Goal: Information Seeking & Learning: Learn about a topic

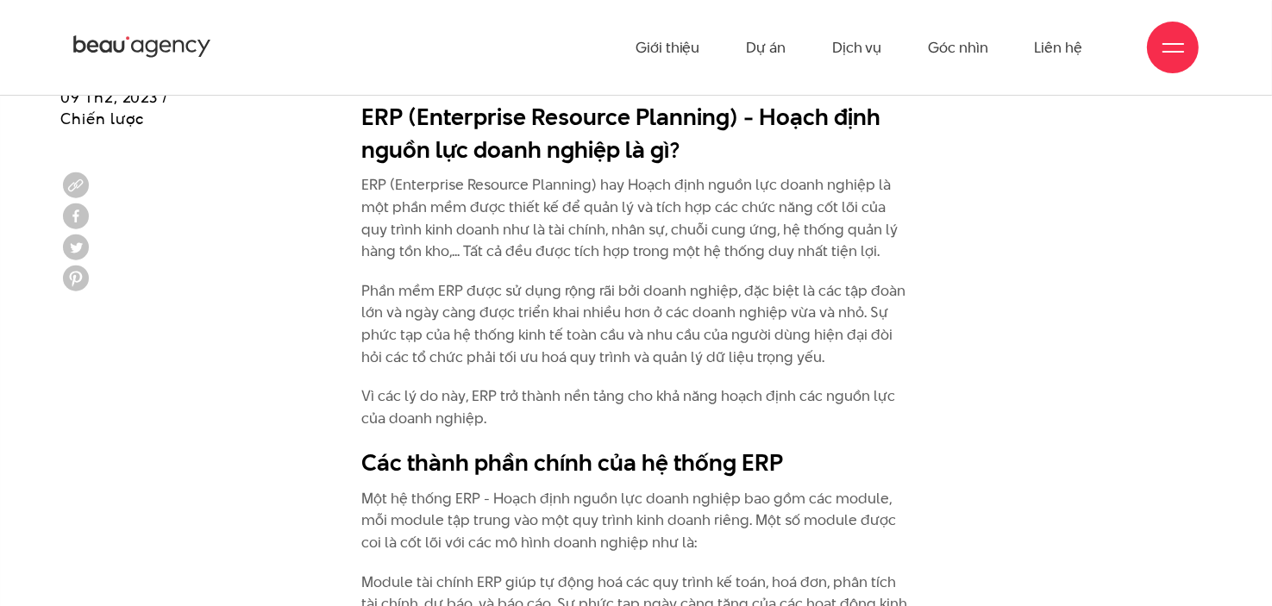
scroll to position [1604, 0]
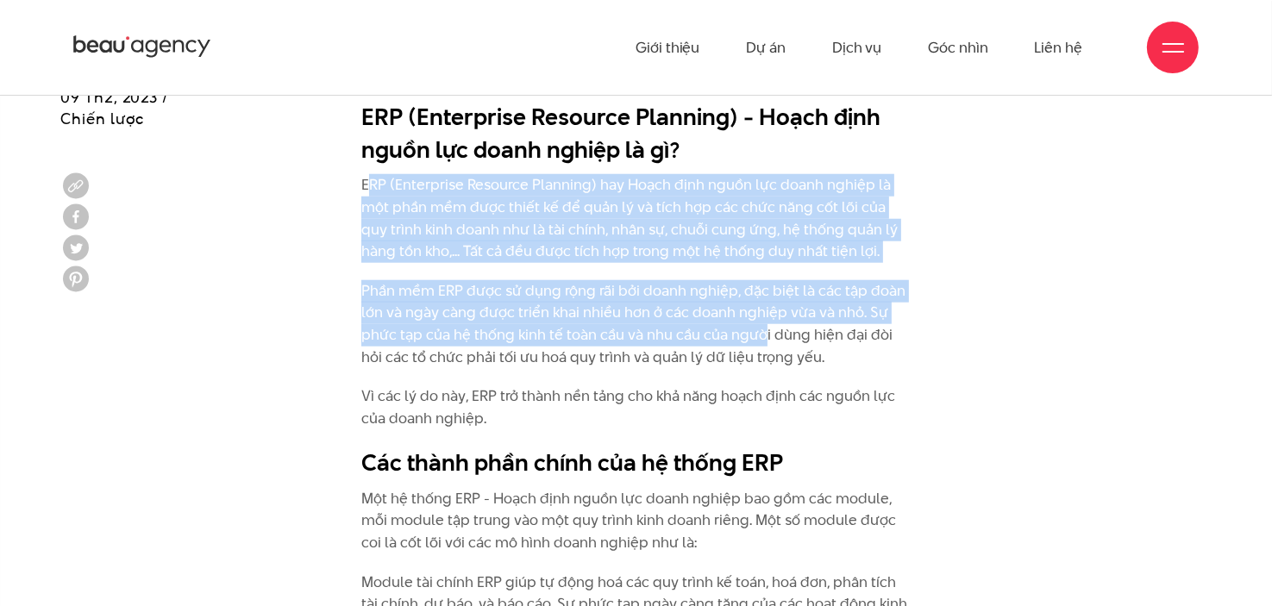
drag, startPoint x: 366, startPoint y: 186, endPoint x: 763, endPoint y: 328, distance: 421.9
click at [763, 328] on p "Phần mềm ERP được sử dụng rộng rãi bởi doanh nghiệp, đặc biệt là các tập đoàn l…" at bounding box center [636, 324] width 550 height 88
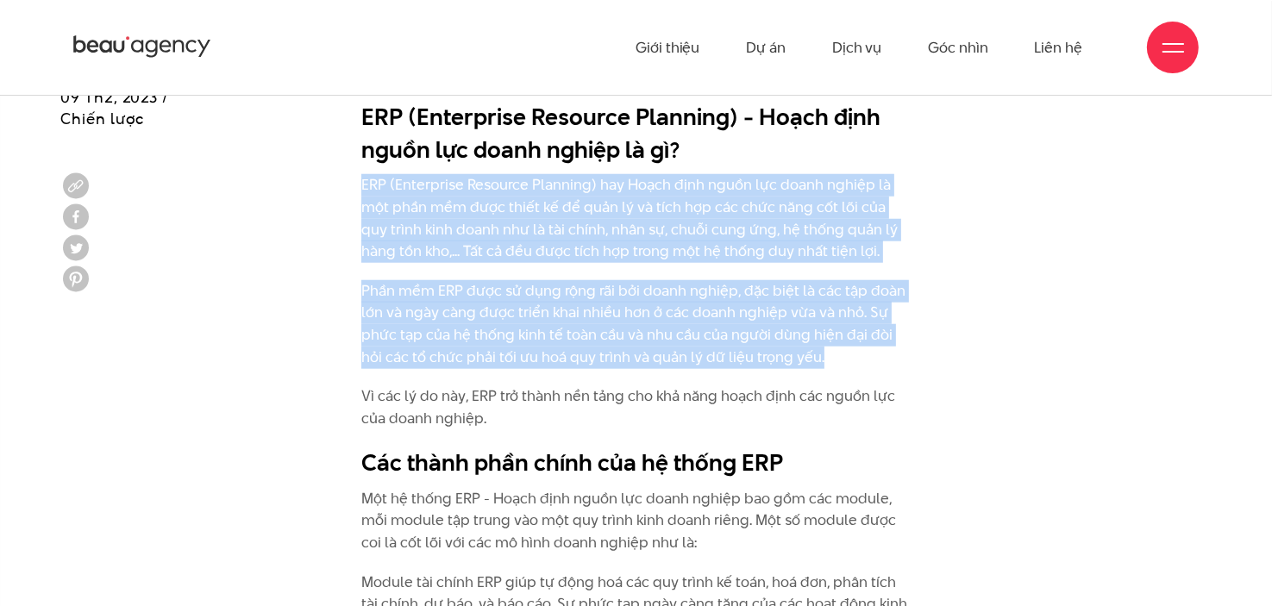
drag, startPoint x: 362, startPoint y: 180, endPoint x: 890, endPoint y: 360, distance: 557.6
copy div "ERP (Enterprise Resource Planning) hay Hoạch định nguồn lực doanh nghiệp là một…"
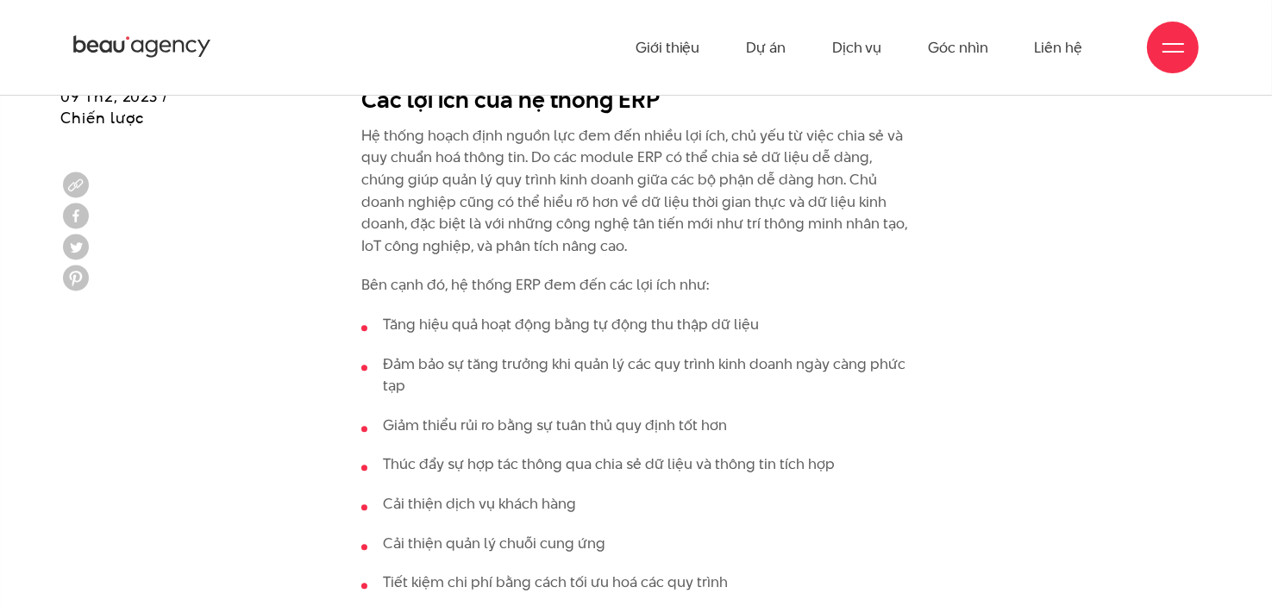
scroll to position [4165, 0]
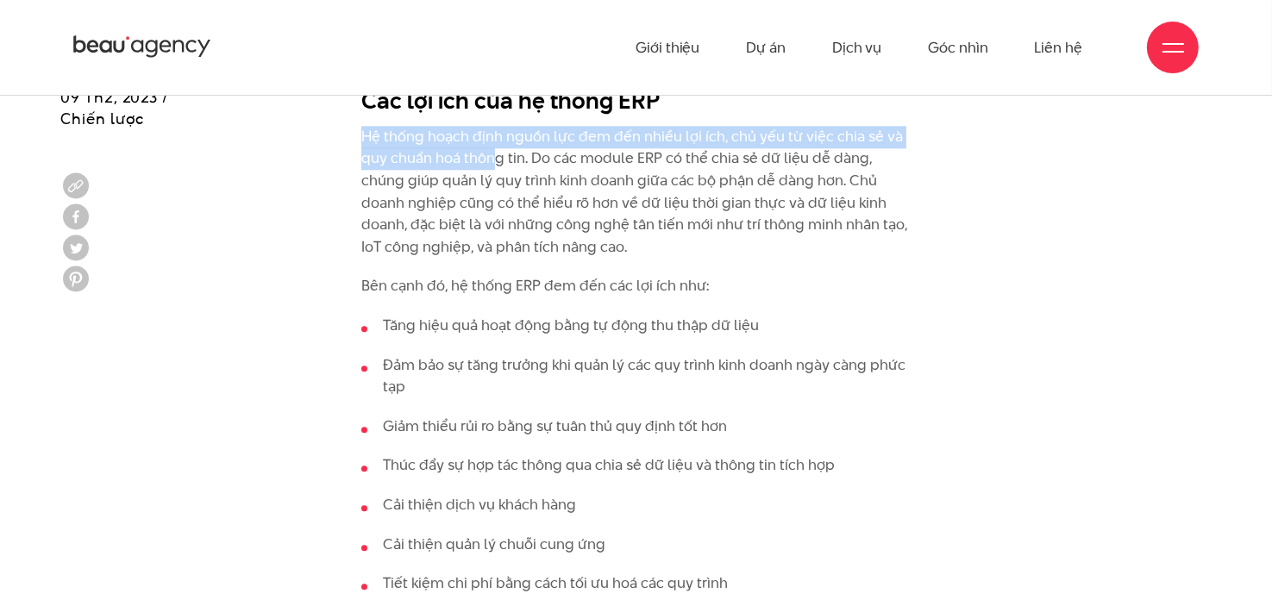
drag, startPoint x: 360, startPoint y: 133, endPoint x: 493, endPoint y: 154, distance: 135.4
click at [493, 154] on div "ERP (Enterprise Resource Planning) - Hoạch định nguồn lực doanh nghiệp là gì? E…" at bounding box center [636, 99] width 576 height 5137
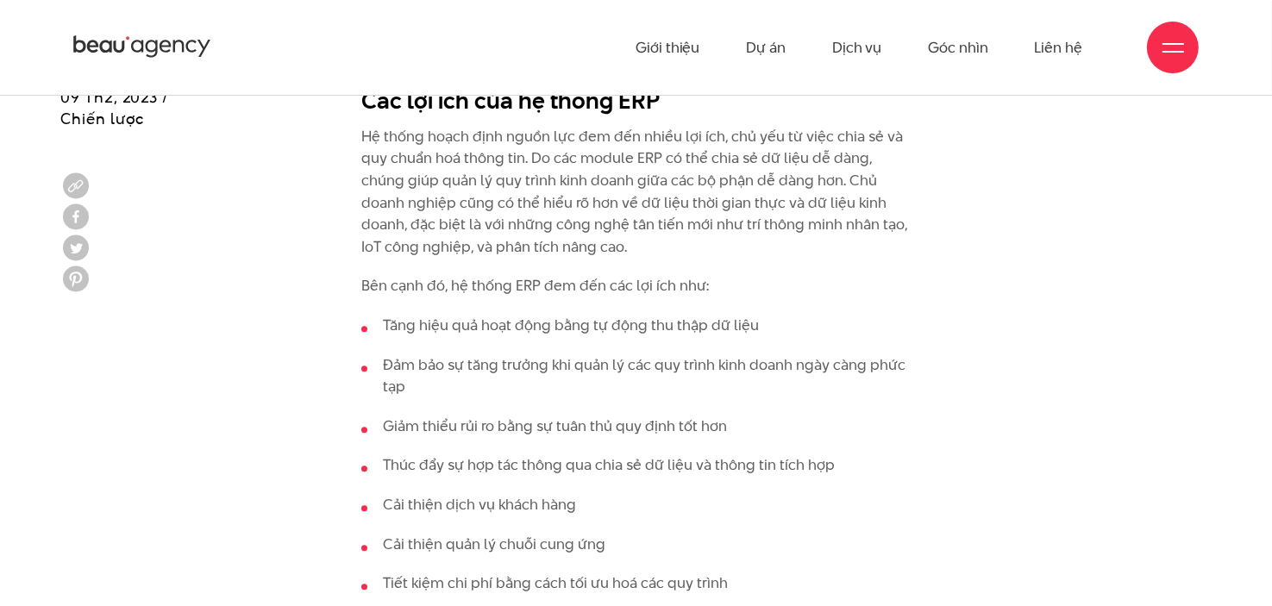
click at [595, 203] on p "Hệ thống hoạch định nguồn lực đem đến nhiều lợi ích, chủ yếu từ việc chia sẻ và…" at bounding box center [636, 192] width 550 height 133
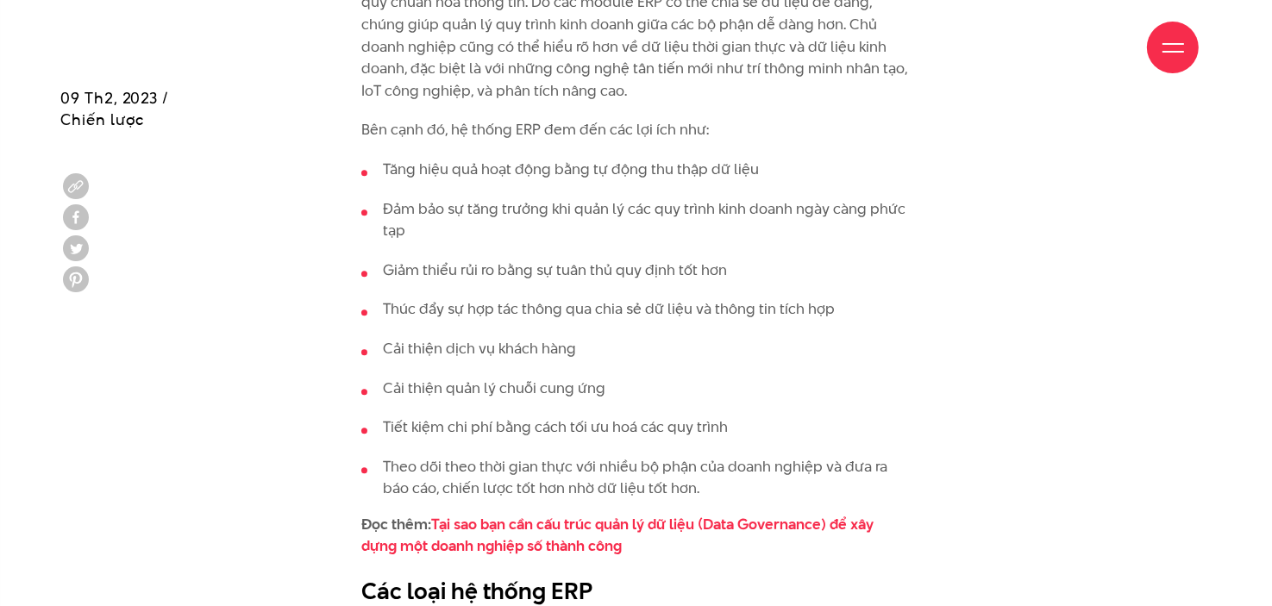
scroll to position [4321, 0]
drag, startPoint x: 382, startPoint y: 385, endPoint x: 641, endPoint y: 373, distance: 258.9
click at [641, 373] on ul "Tăng hiệu quả hoạt động bằng tự động thu thập dữ liệu Đảm bảo sự tăng trưởng kh…" at bounding box center [636, 329] width 550 height 341
copy li "Cải thiện quản lý chuỗi cung ứng"
